Goal: Find specific page/section: Find specific page/section

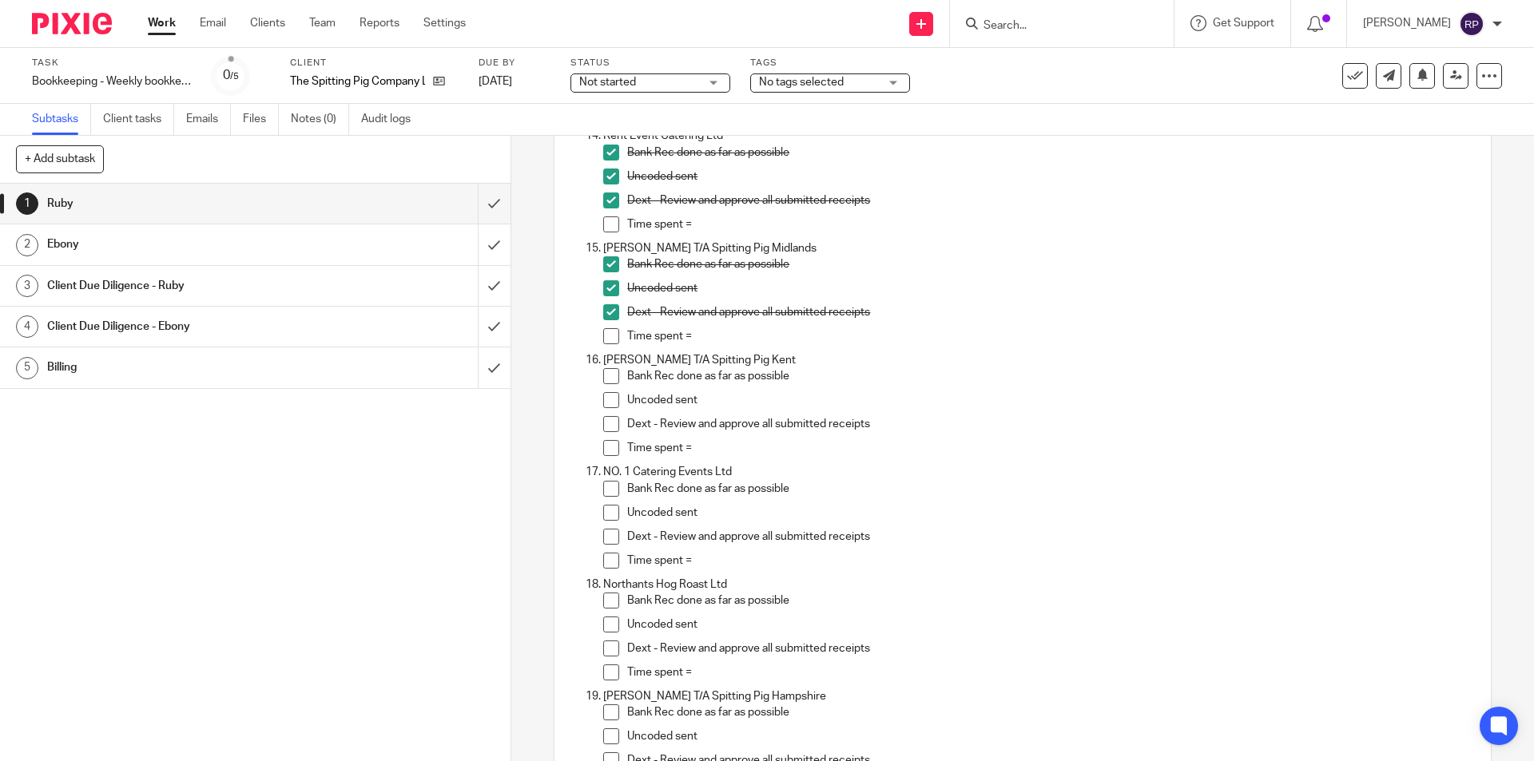
scroll to position [1678, 0]
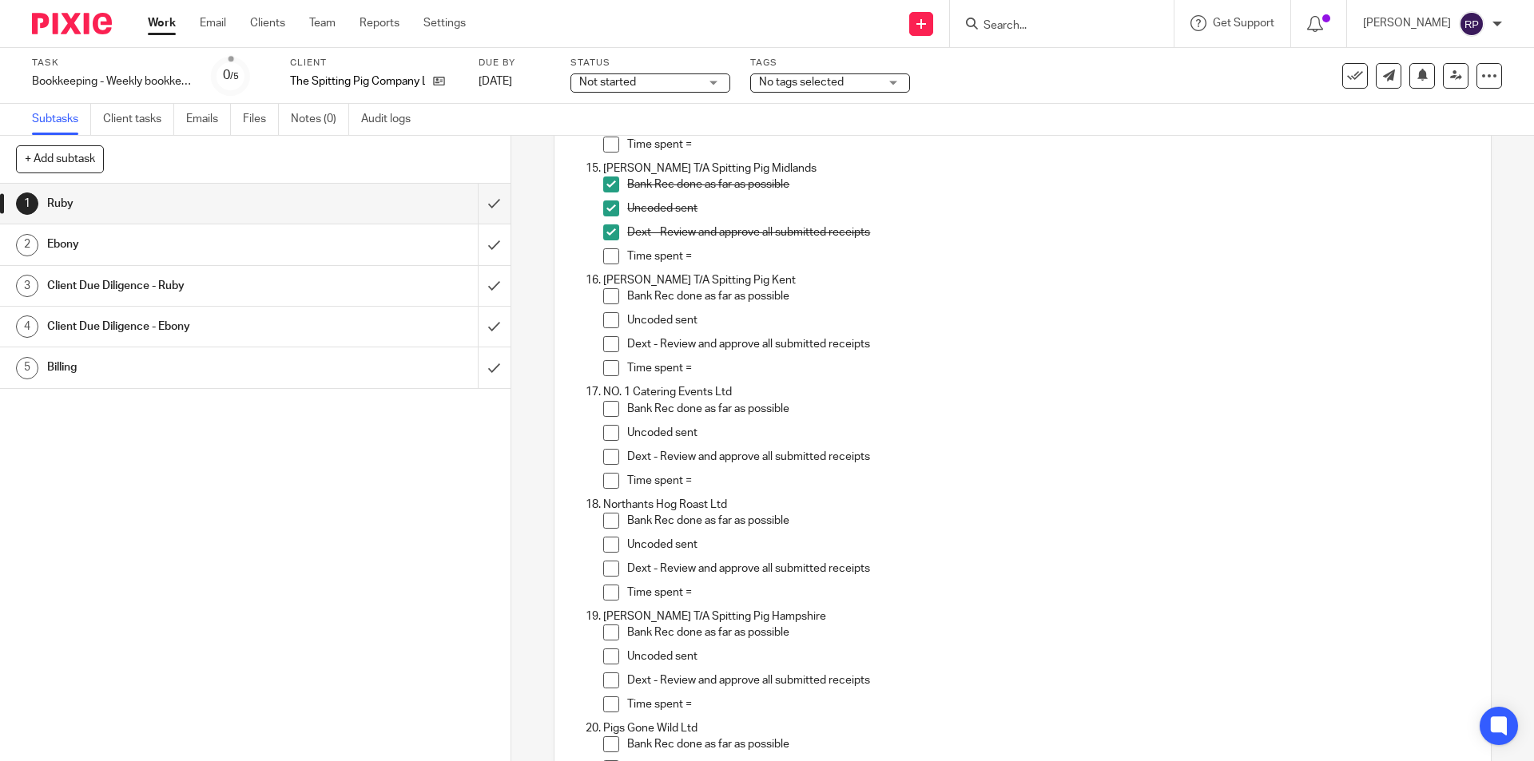
click at [611, 294] on span at bounding box center [611, 296] width 16 height 16
click at [612, 319] on span at bounding box center [611, 320] width 16 height 16
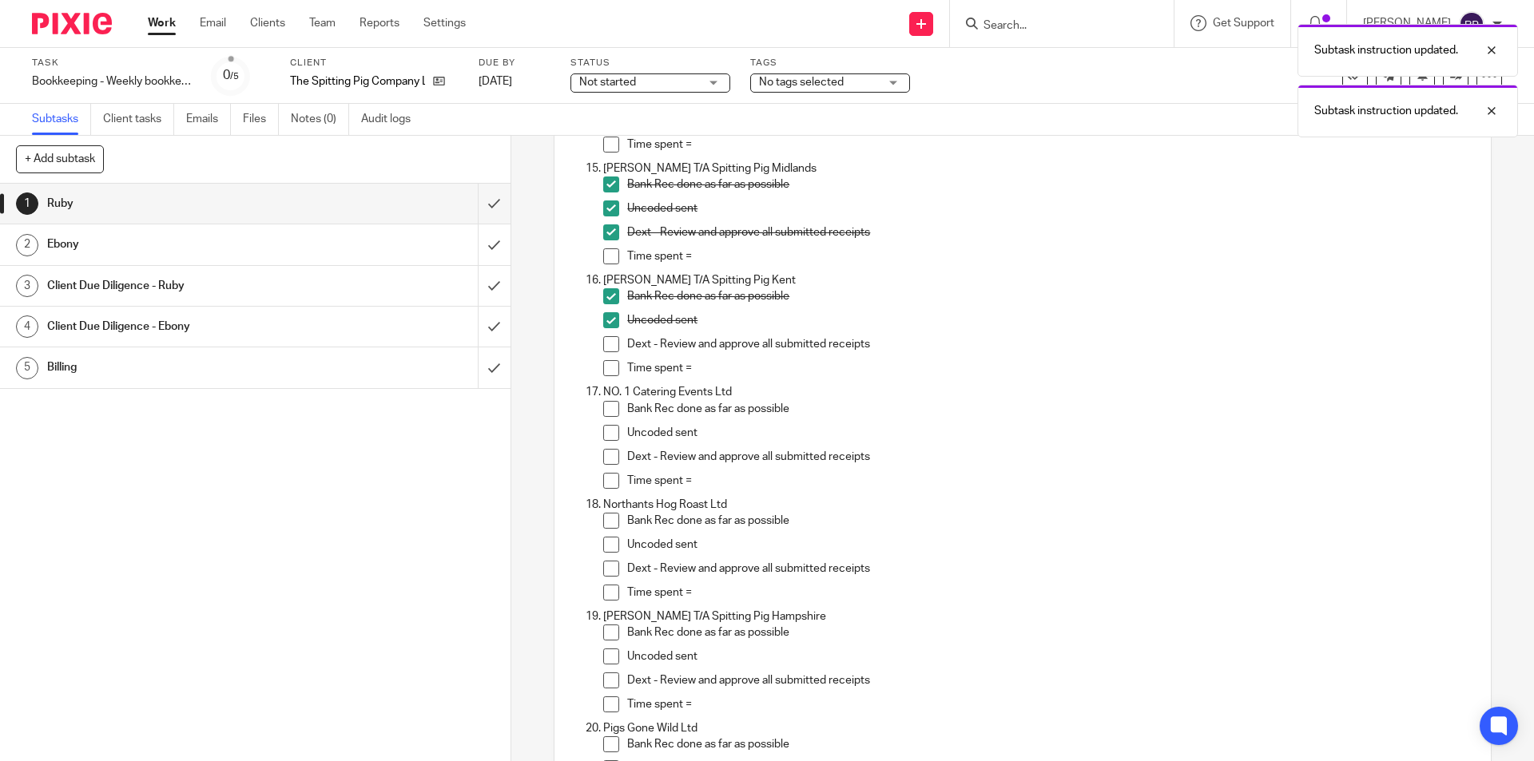
click at [603, 340] on span at bounding box center [611, 344] width 16 height 16
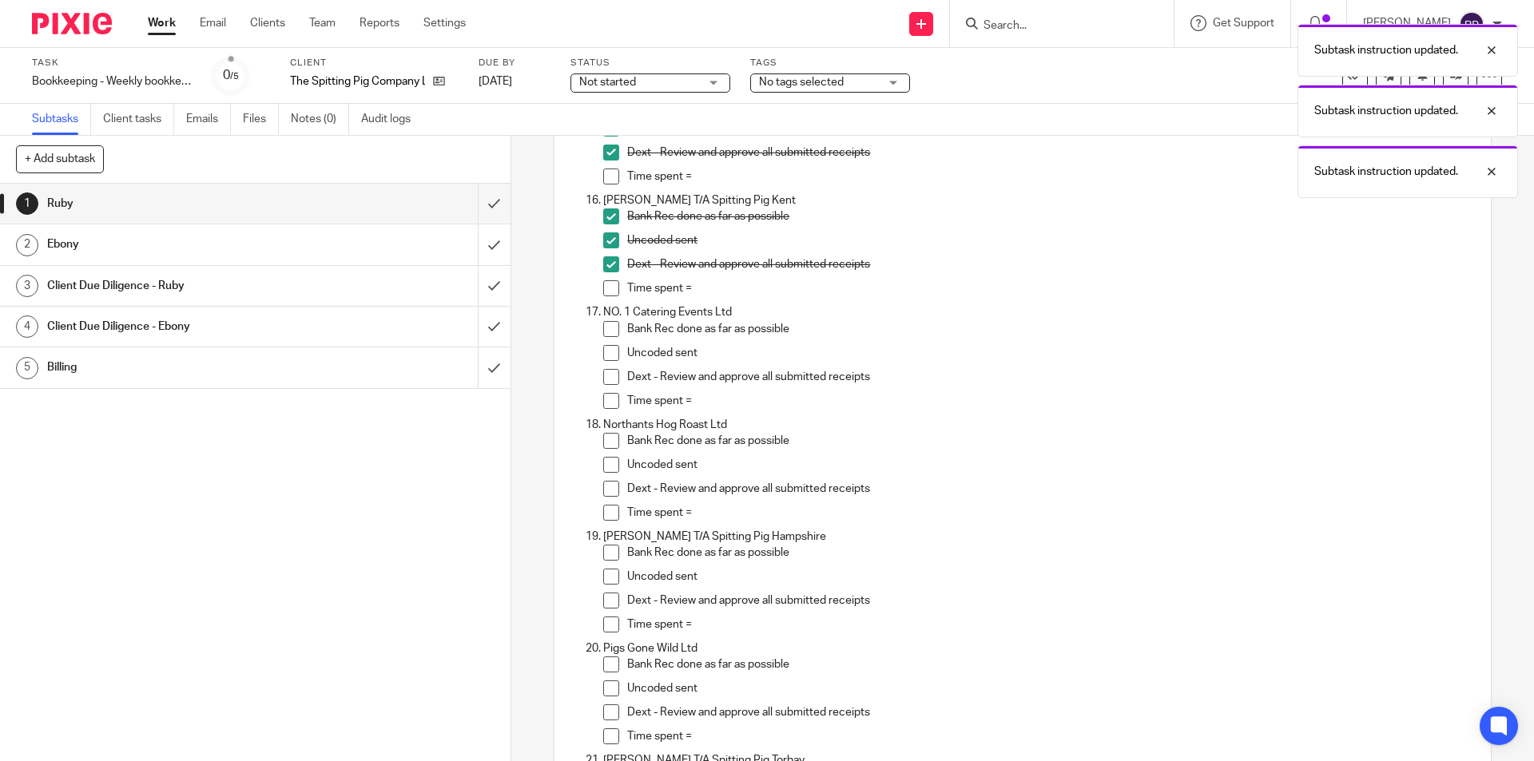
scroll to position [1837, 0]
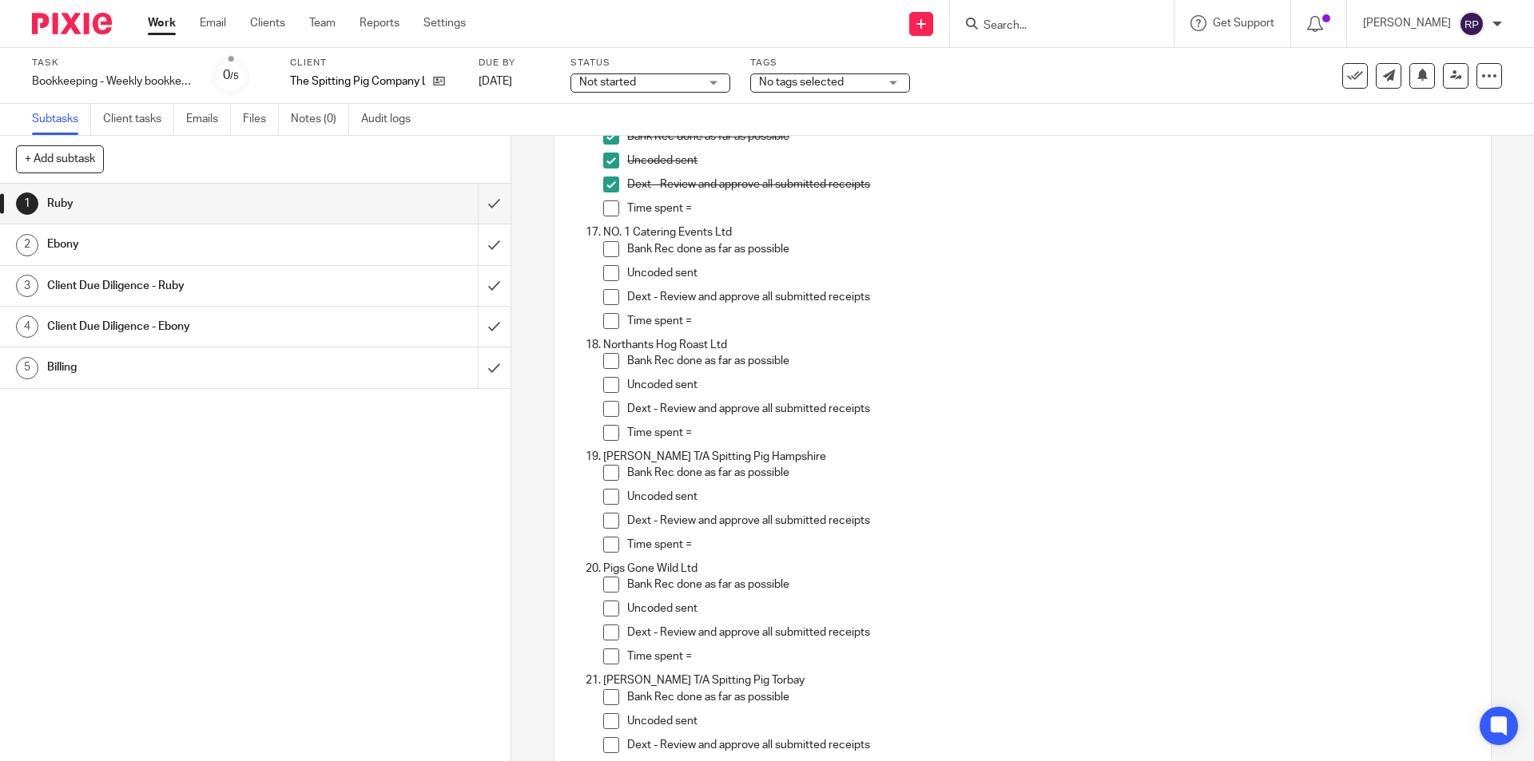
click at [1136, 15] on form at bounding box center [1067, 24] width 170 height 20
click at [1105, 26] on input "Search" at bounding box center [1054, 26] width 144 height 14
type input "no.1"
click at [1122, 83] on link at bounding box center [1114, 68] width 270 height 37
click at [603, 250] on span at bounding box center [611, 249] width 16 height 16
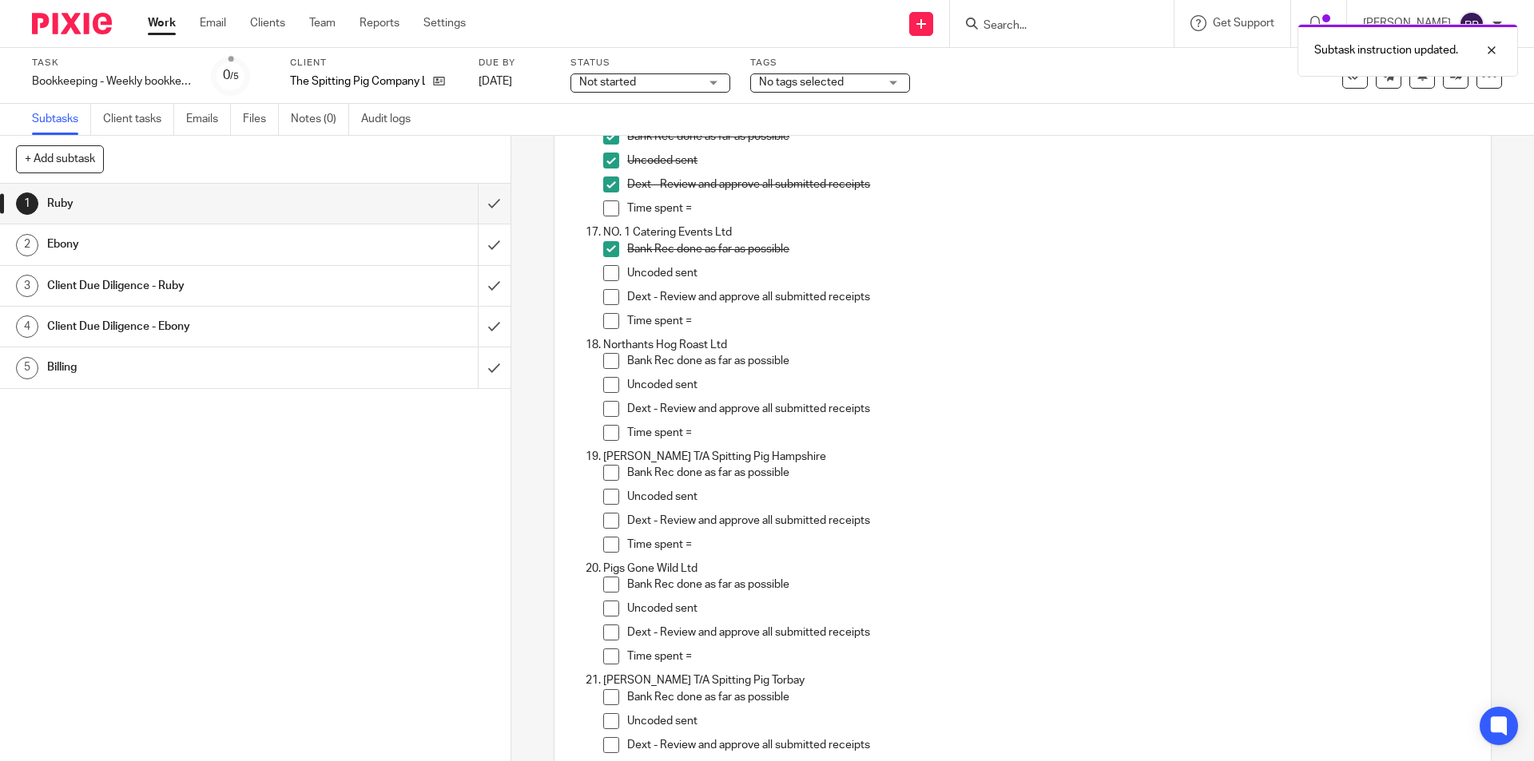
click at [604, 275] on span at bounding box center [611, 273] width 16 height 16
click at [604, 291] on span at bounding box center [611, 297] width 16 height 16
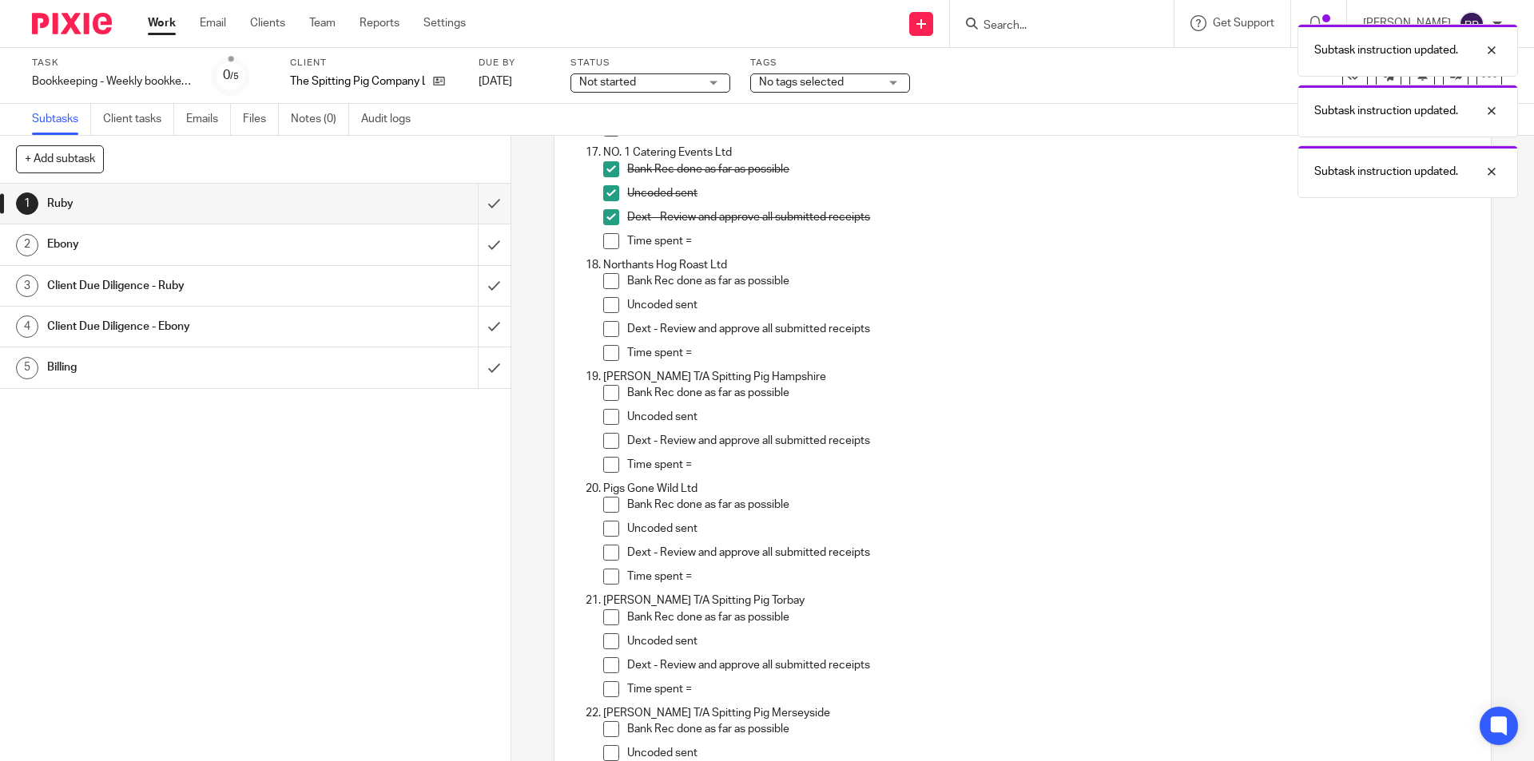
scroll to position [1997, 0]
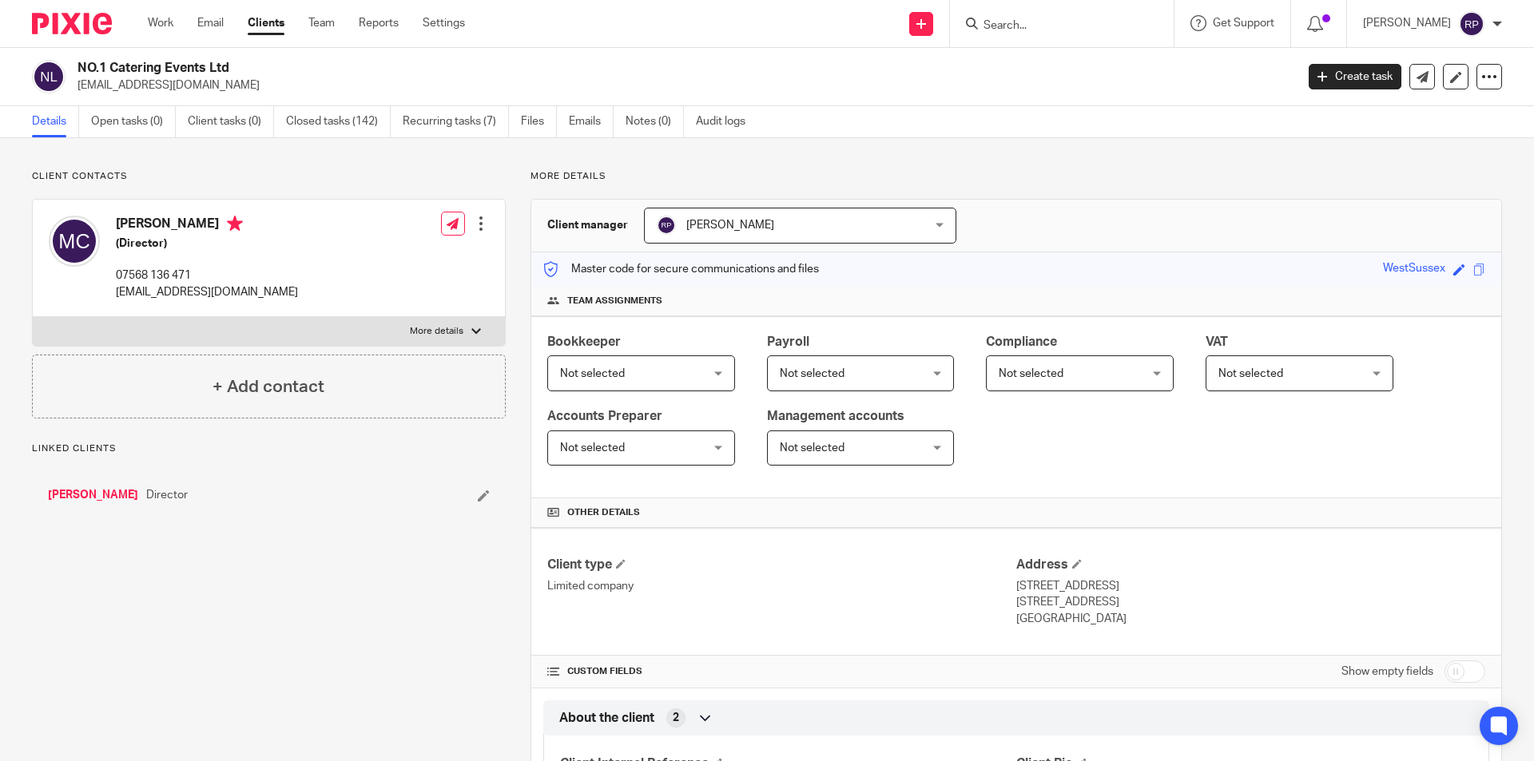
click at [432, 336] on p "More details" at bounding box center [437, 331] width 54 height 13
click at [33, 317] on input "More details" at bounding box center [32, 316] width 1 height 1
checkbox input "true"
